Goal: Task Accomplishment & Management: Use online tool/utility

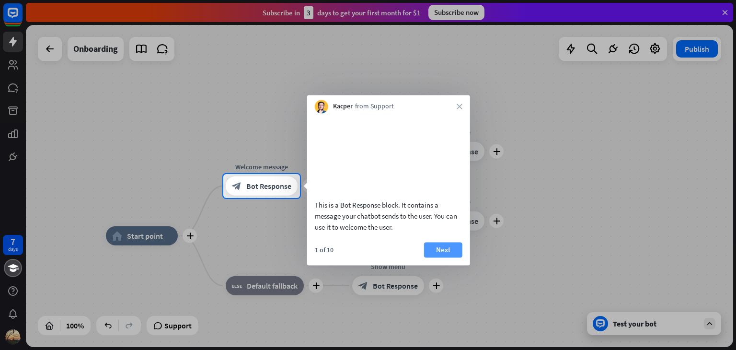
click at [445, 257] on button "Next" at bounding box center [443, 249] width 38 height 15
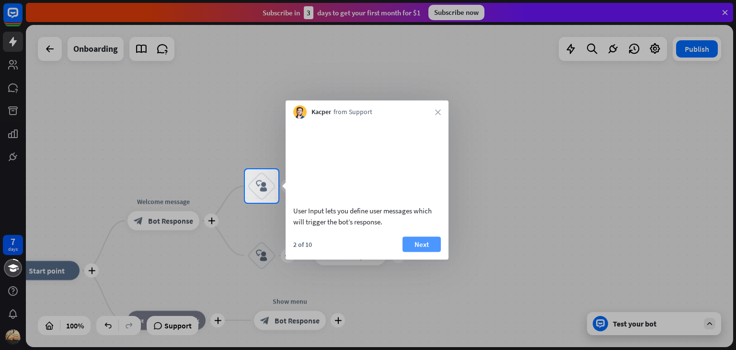
click at [410, 251] on button "Next" at bounding box center [421, 243] width 38 height 15
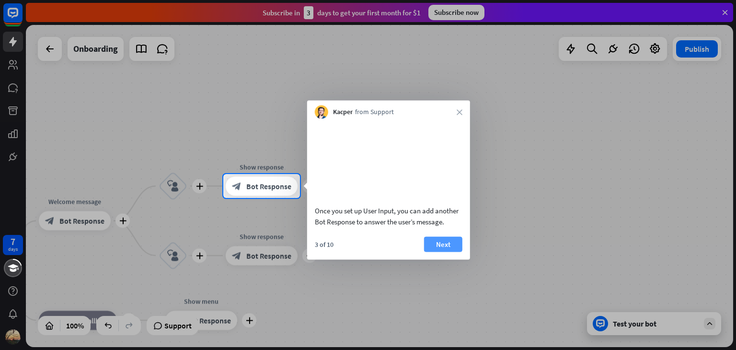
click at [461, 251] on button "Next" at bounding box center [443, 243] width 38 height 15
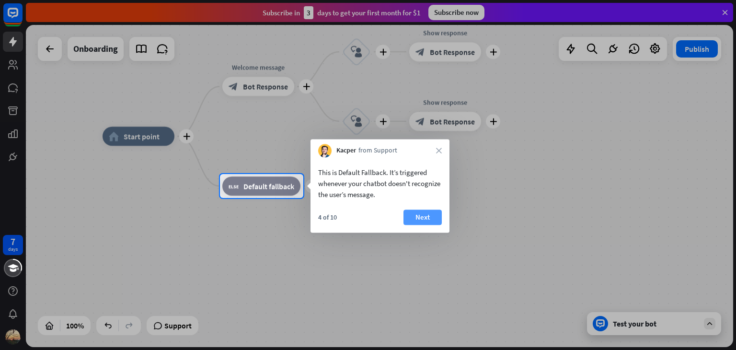
click at [417, 219] on button "Next" at bounding box center [422, 216] width 38 height 15
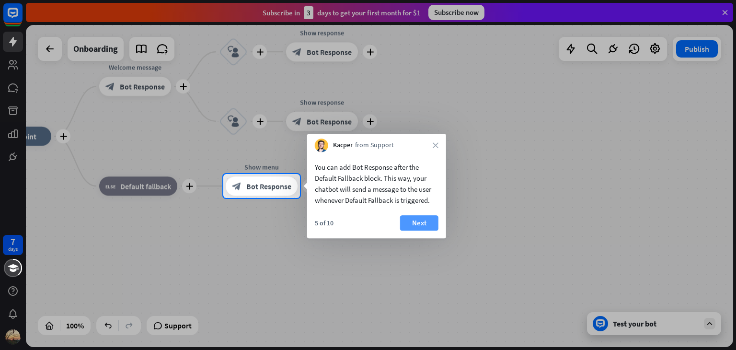
click at [414, 228] on button "Next" at bounding box center [419, 222] width 38 height 15
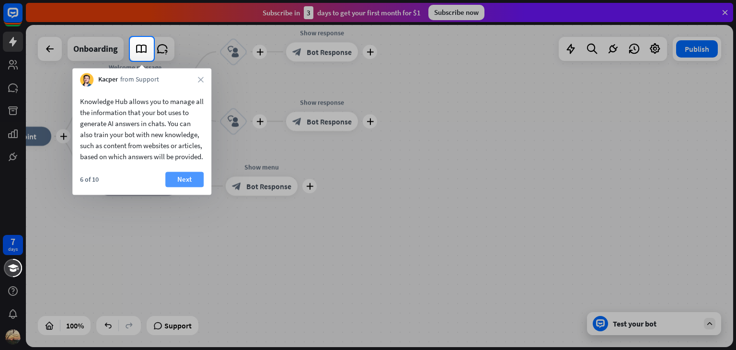
click at [171, 187] on button "Next" at bounding box center [184, 178] width 38 height 15
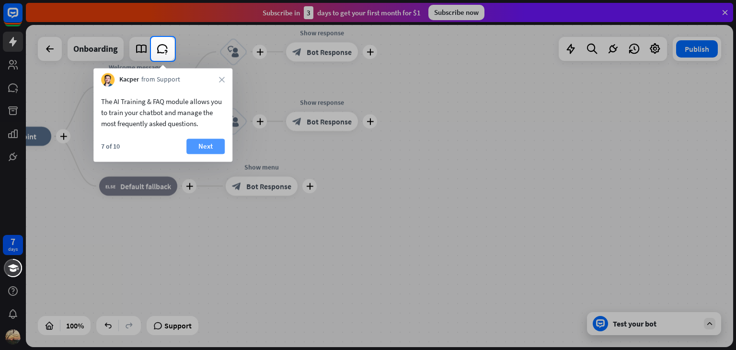
click at [199, 144] on button "Next" at bounding box center [205, 145] width 38 height 15
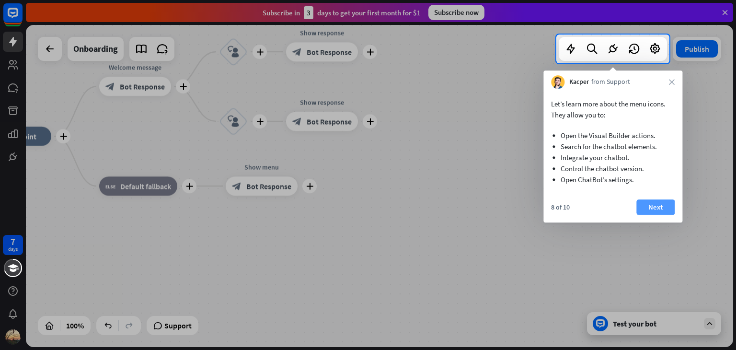
click at [649, 205] on button "Next" at bounding box center [655, 206] width 38 height 15
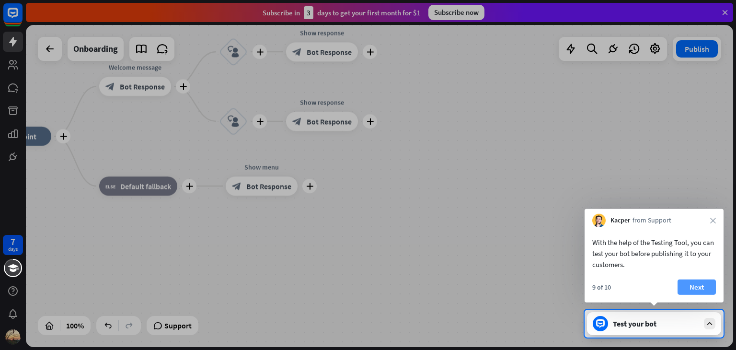
click at [707, 290] on button "Next" at bounding box center [696, 286] width 38 height 15
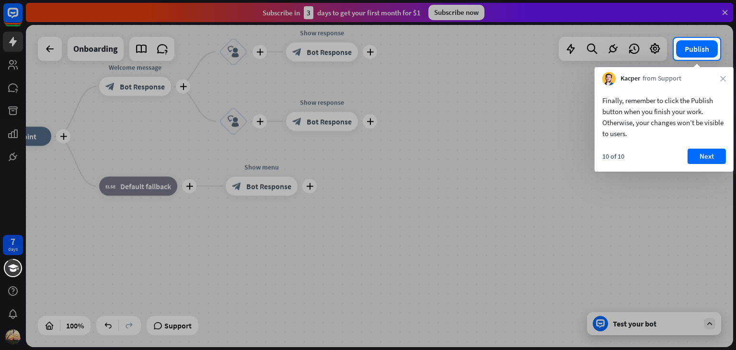
click at [709, 320] on div at bounding box center [368, 205] width 736 height 290
click at [695, 153] on button "Next" at bounding box center [706, 155] width 38 height 15
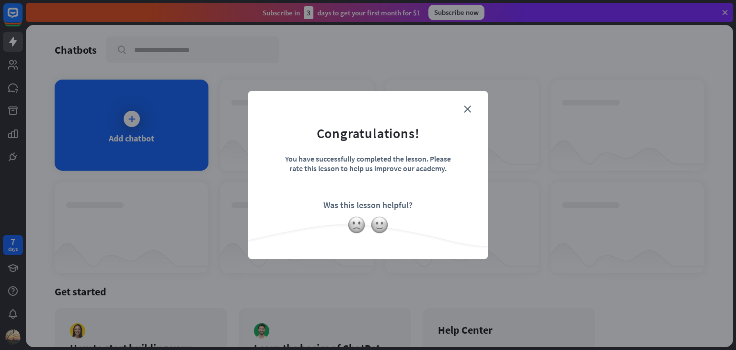
click at [370, 207] on div "Was this lesson helpful?" at bounding box center [367, 204] width 89 height 11
click at [358, 228] on img at bounding box center [356, 225] width 18 height 18
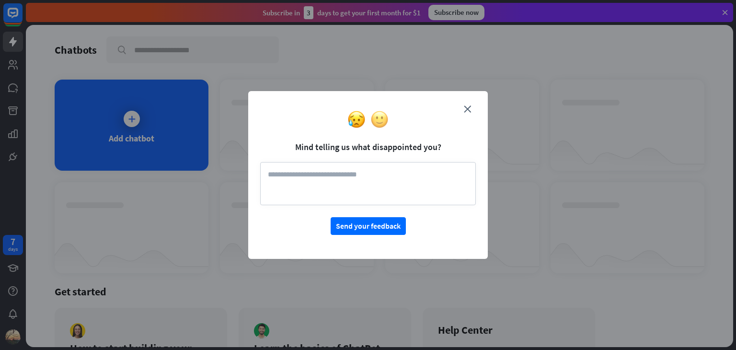
click at [379, 122] on img at bounding box center [379, 119] width 18 height 18
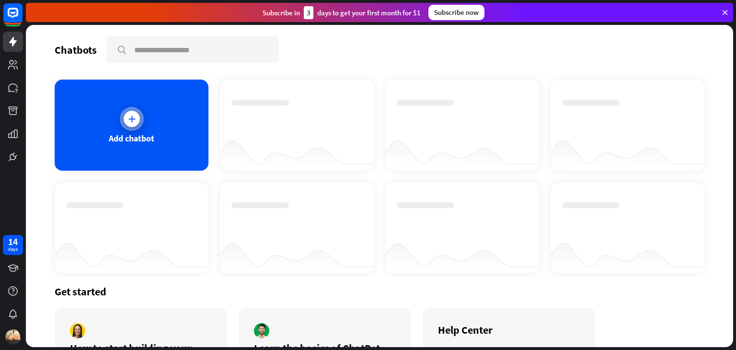
click at [155, 116] on div "Add chatbot" at bounding box center [132, 125] width 154 height 91
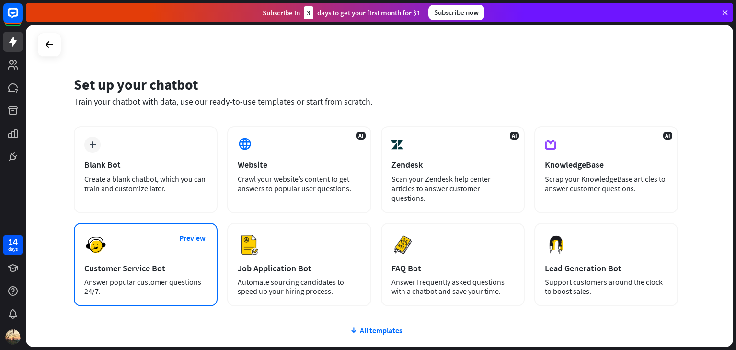
click at [198, 262] on div "Customer Service Bot" at bounding box center [145, 267] width 123 height 11
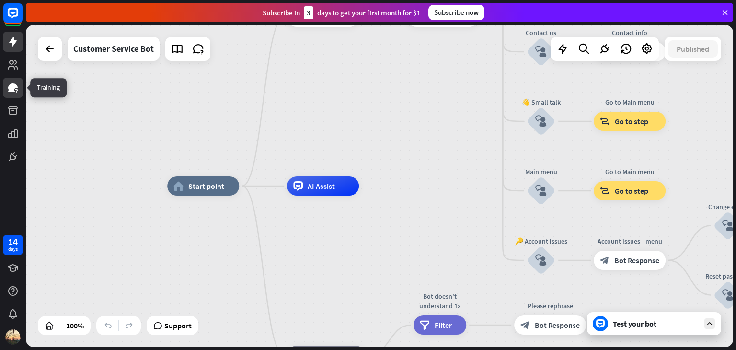
click at [9, 84] on icon at bounding box center [12, 87] width 11 height 11
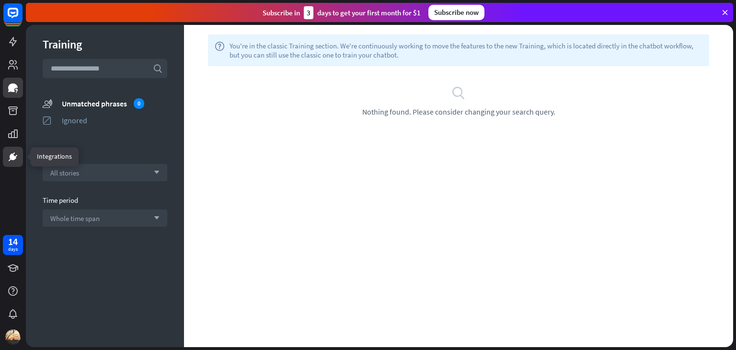
click at [6, 151] on link at bounding box center [13, 157] width 20 height 20
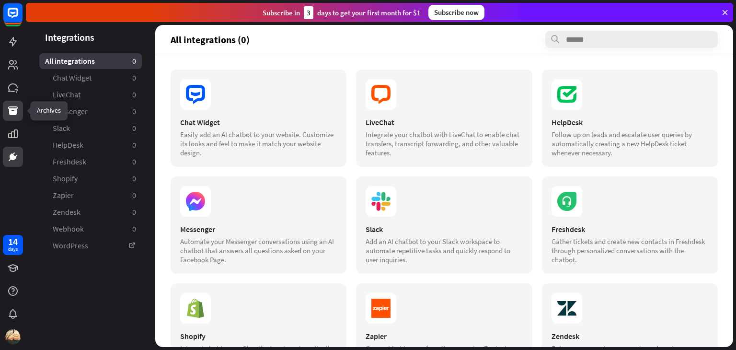
click at [8, 119] on link at bounding box center [13, 111] width 20 height 20
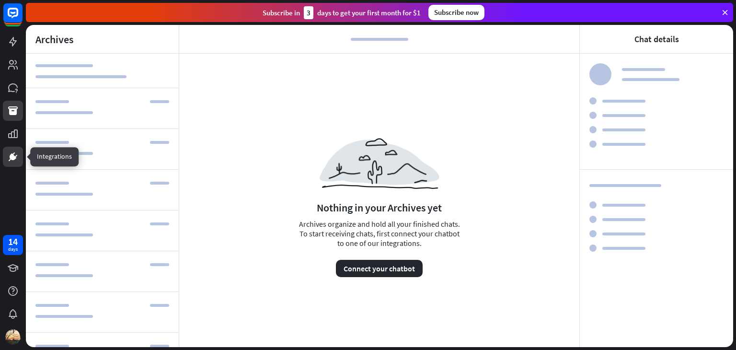
click at [8, 149] on link at bounding box center [13, 157] width 20 height 20
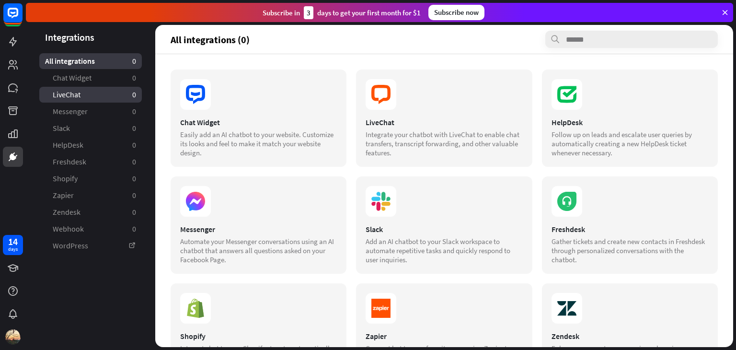
click at [81, 98] on link "LiveChat 0" at bounding box center [90, 95] width 103 height 16
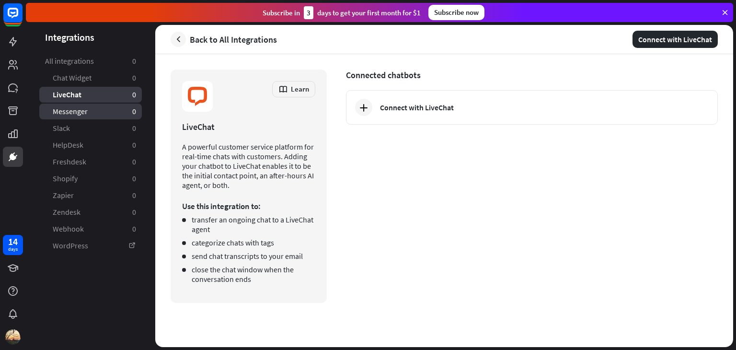
click at [82, 114] on span "Messenger" at bounding box center [70, 111] width 35 height 10
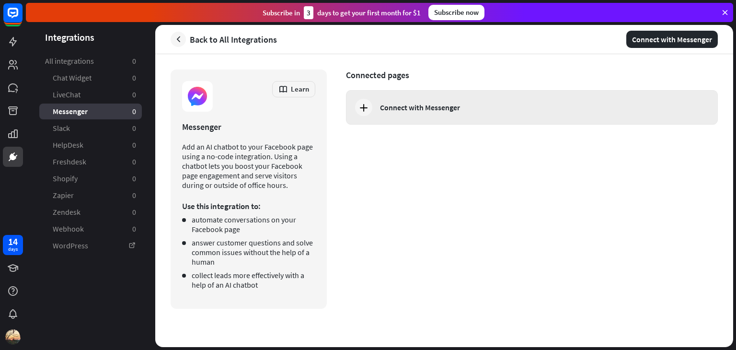
click at [420, 108] on div "Connect with Messenger" at bounding box center [420, 108] width 80 height 10
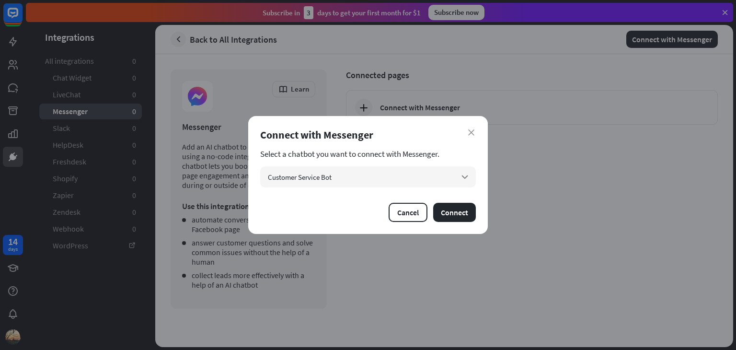
click at [464, 135] on div "Connect with Messenger" at bounding box center [368, 134] width 216 height 13
click at [470, 135] on icon "close" at bounding box center [471, 132] width 6 height 6
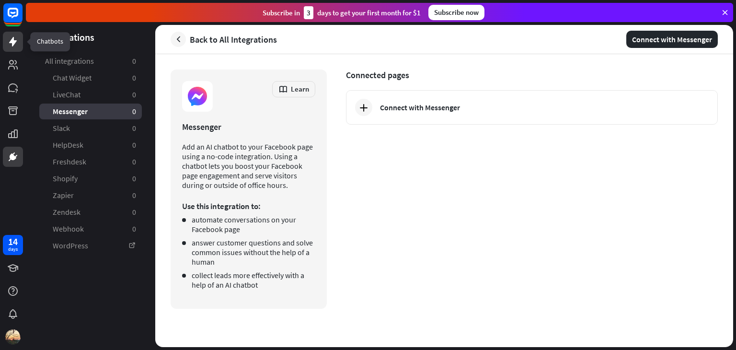
click at [21, 45] on link at bounding box center [13, 42] width 20 height 20
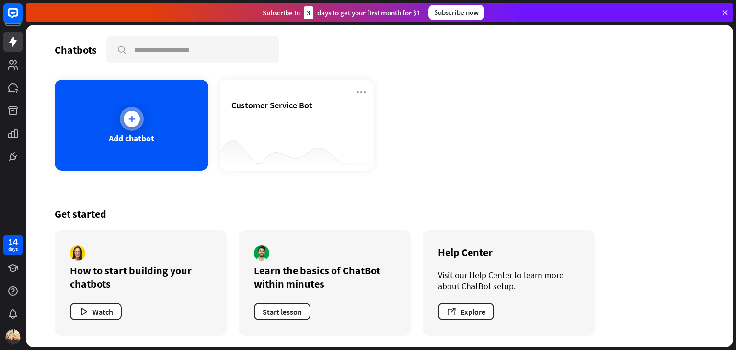
click at [146, 112] on div "Add chatbot" at bounding box center [132, 125] width 154 height 91
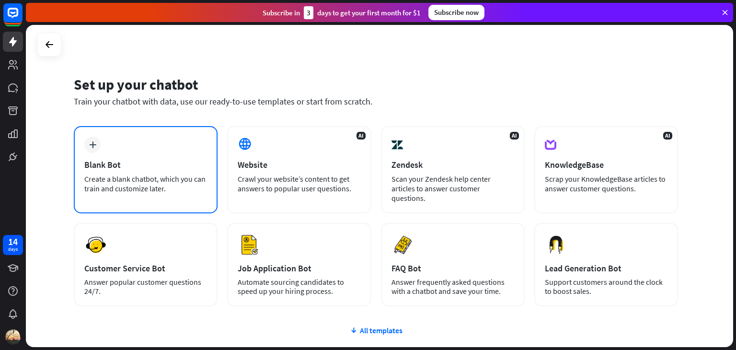
click at [157, 149] on div "plus Blank Bot Create a blank chatbot, which you can train and customize later." at bounding box center [146, 169] width 144 height 87
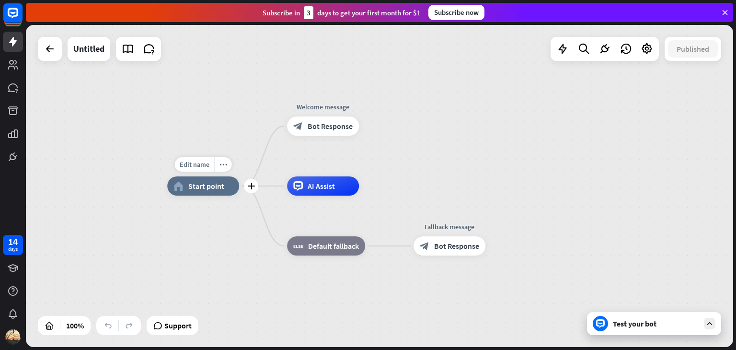
click at [197, 191] on div "home_2 Start point" at bounding box center [203, 185] width 72 height 19
click at [295, 193] on div "AI Assist" at bounding box center [323, 185] width 72 height 19
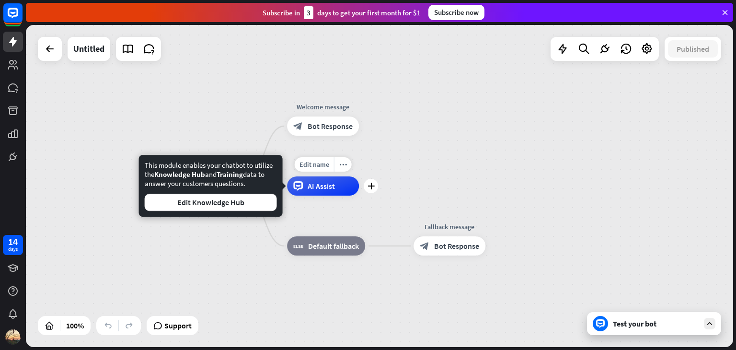
click at [318, 182] on span "AI Assist" at bounding box center [321, 186] width 27 height 10
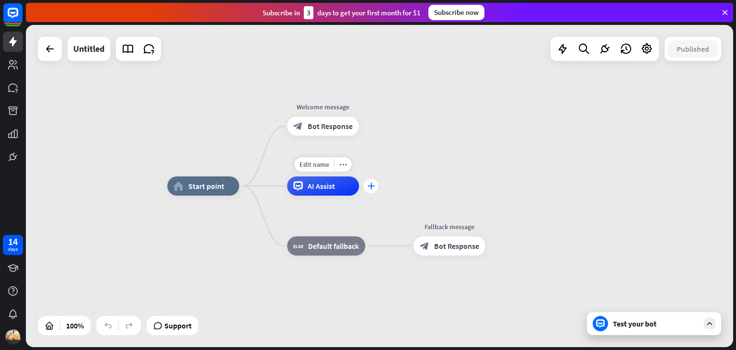
click at [372, 182] on icon "plus" at bounding box center [370, 185] width 7 height 7
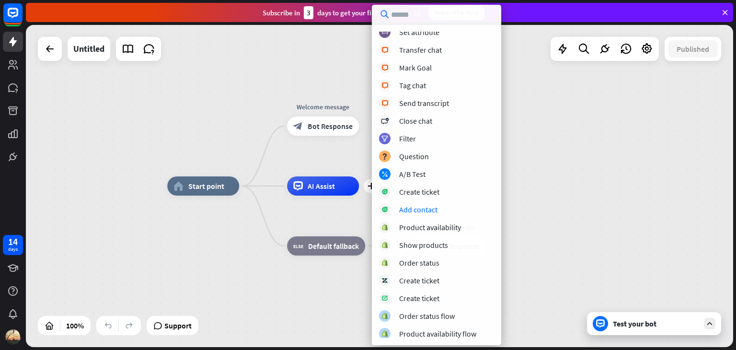
scroll to position [166, 0]
